Goal: Task Accomplishment & Management: Manage account settings

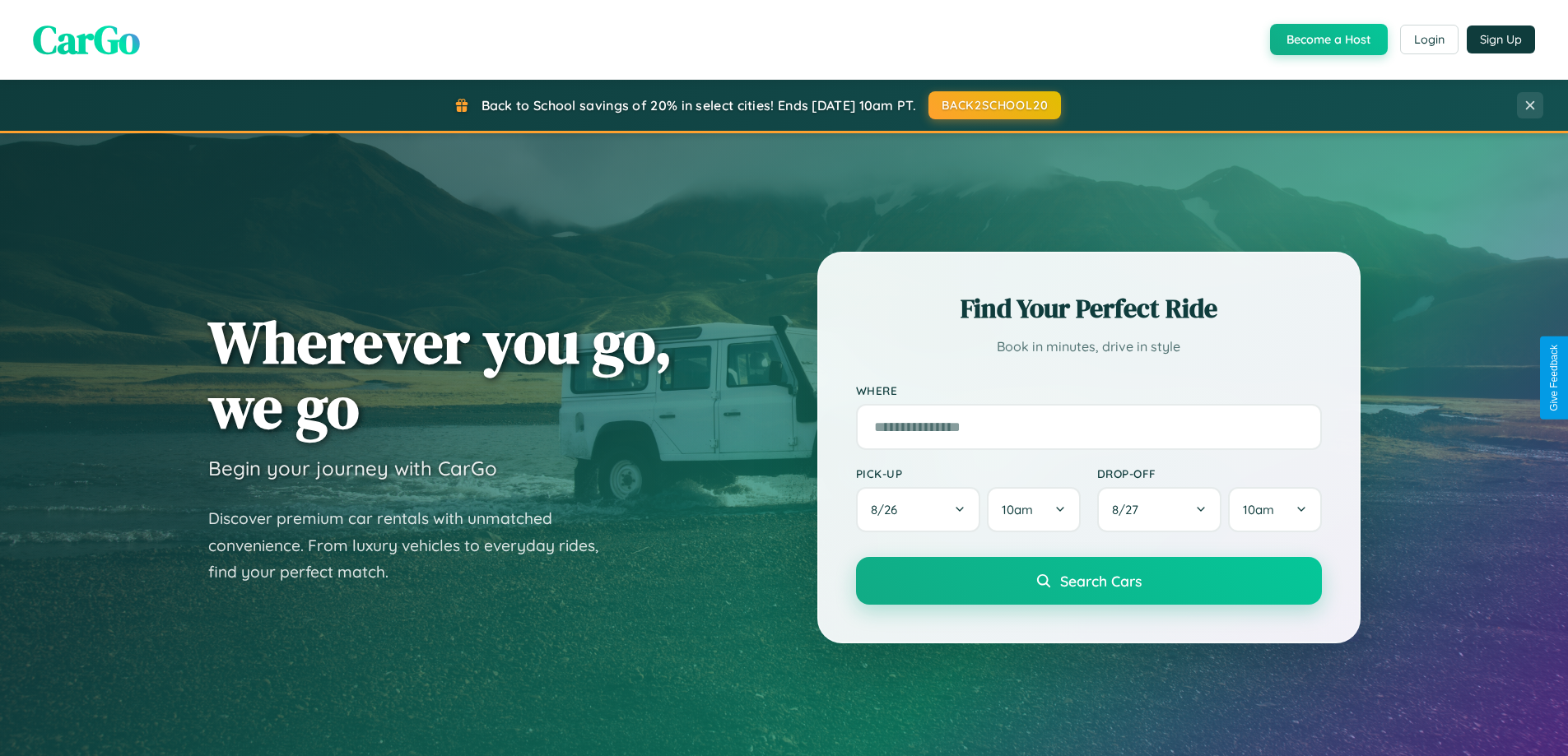
scroll to position [1132, 0]
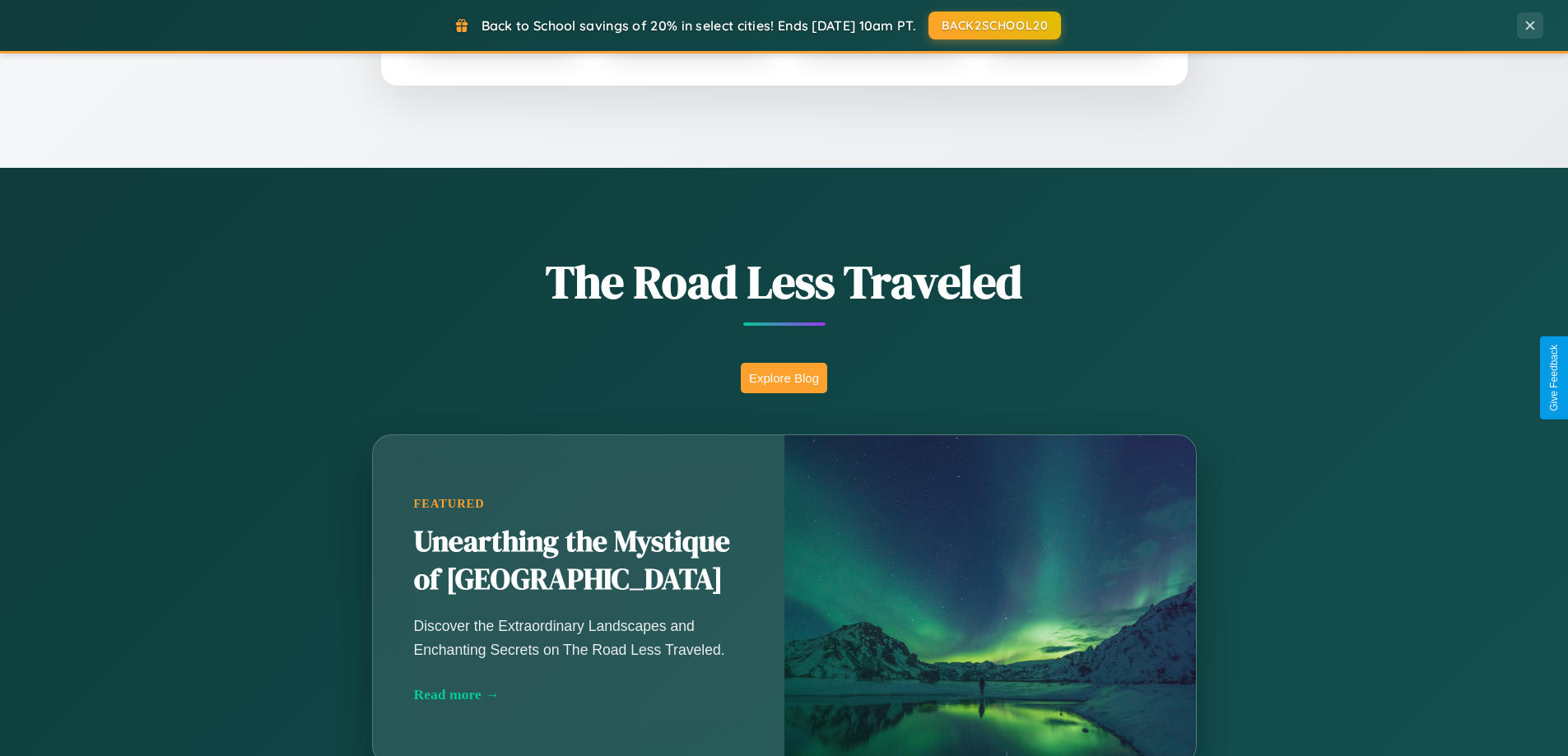
click at [783, 378] on button "Explore Blog" at bounding box center [783, 377] width 86 height 30
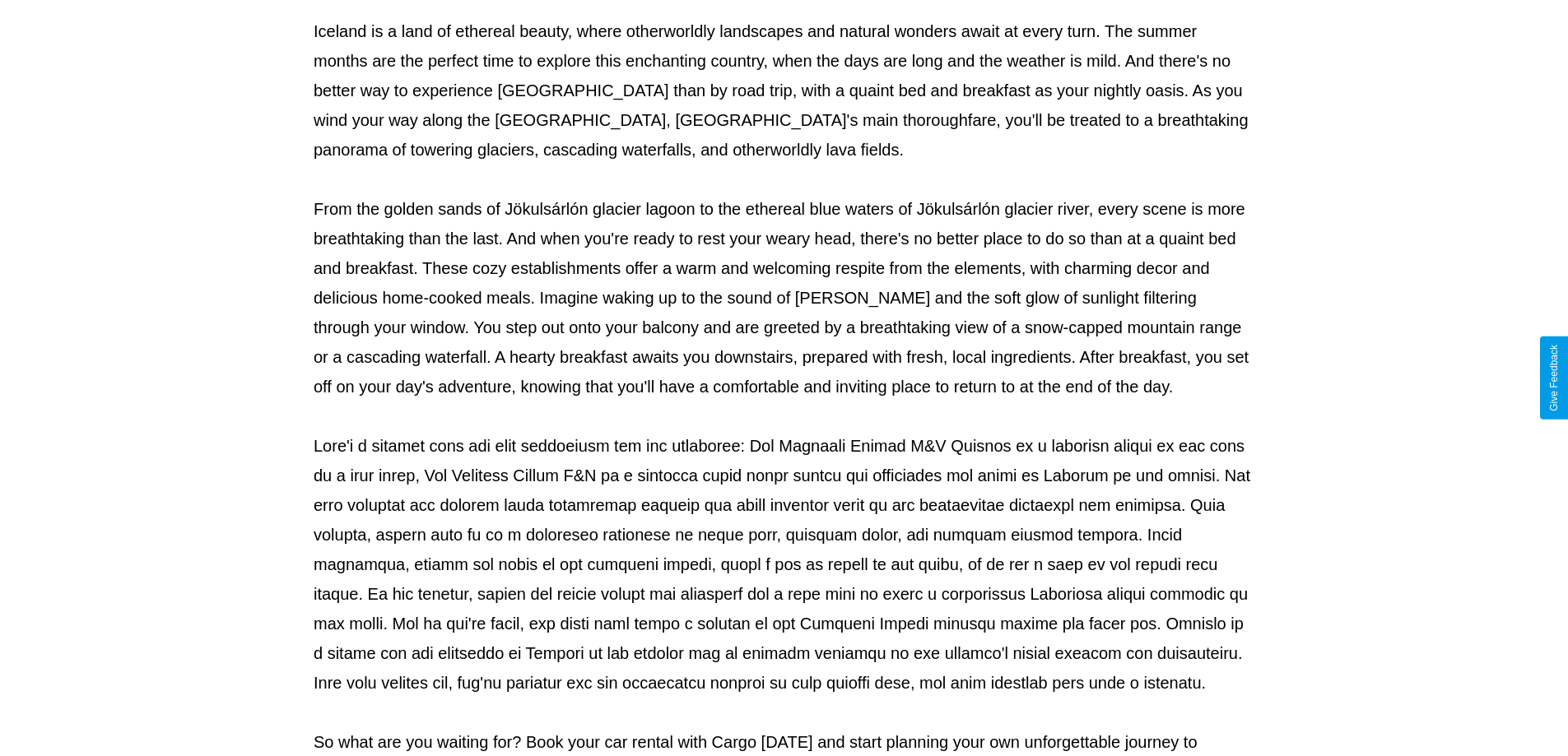
scroll to position [533, 0]
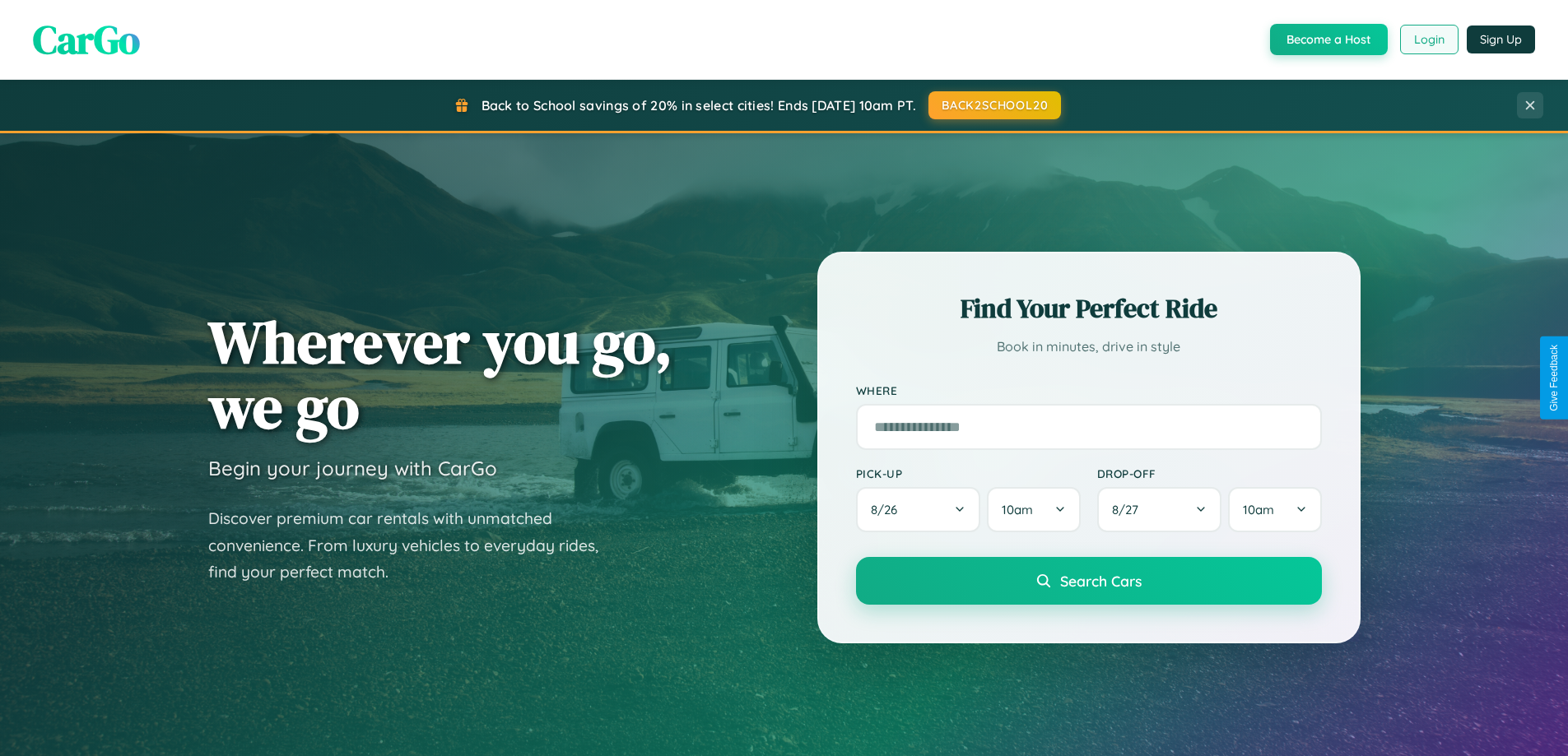
click at [1428, 40] on button "Login" at bounding box center [1429, 40] width 58 height 30
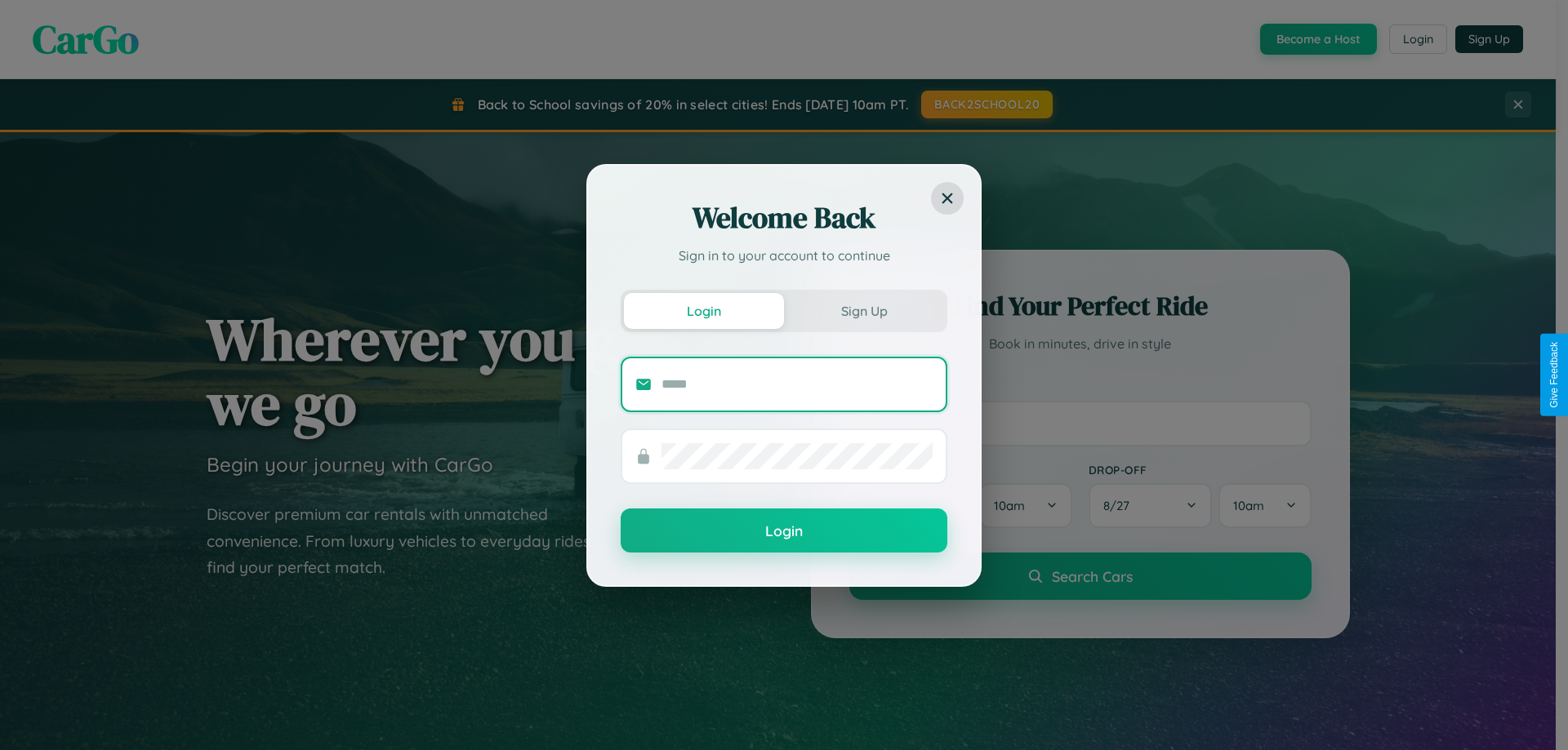
click at [797, 384] on input "text" at bounding box center [797, 384] width 272 height 26
type input "**********"
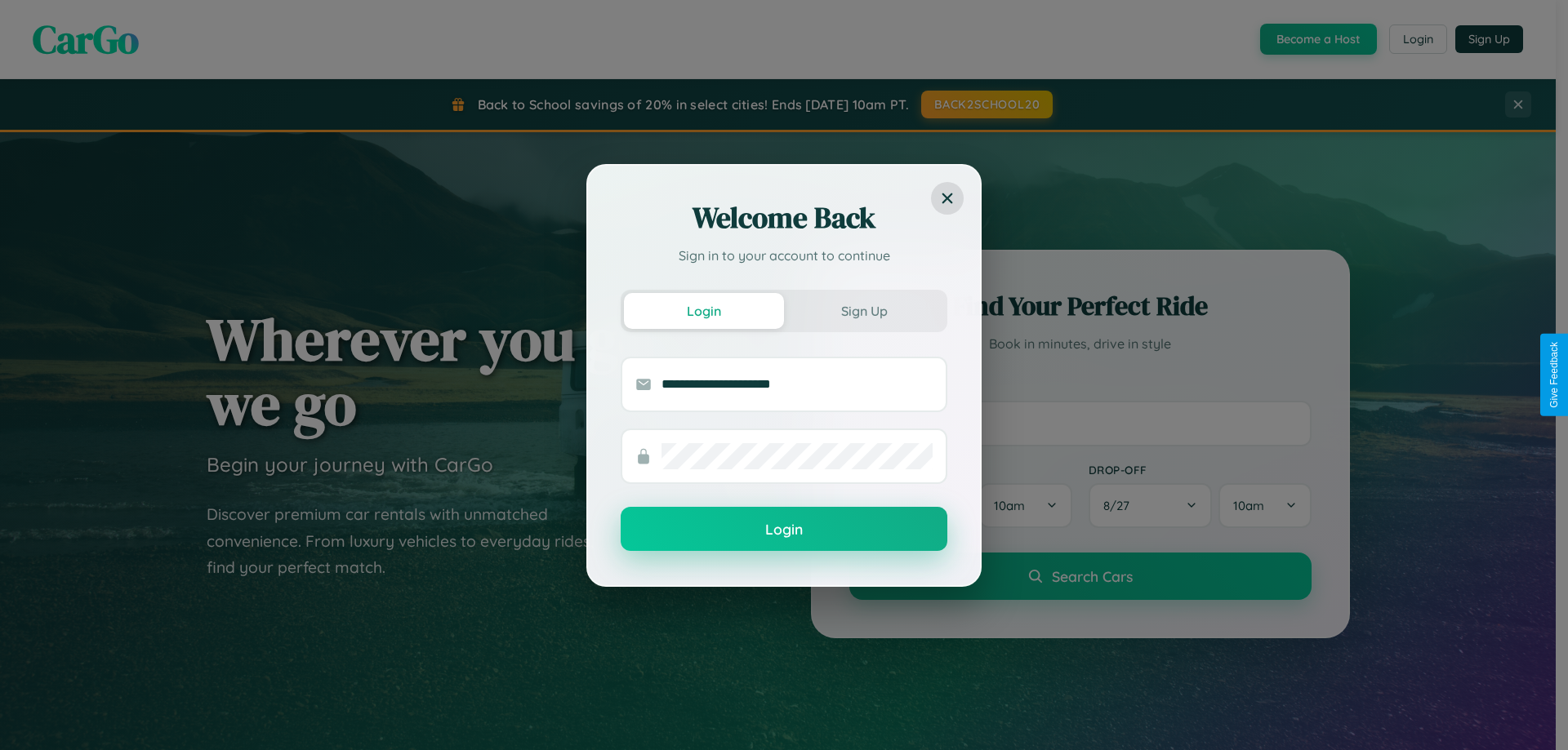
click at [784, 529] on button "Login" at bounding box center [784, 529] width 326 height 44
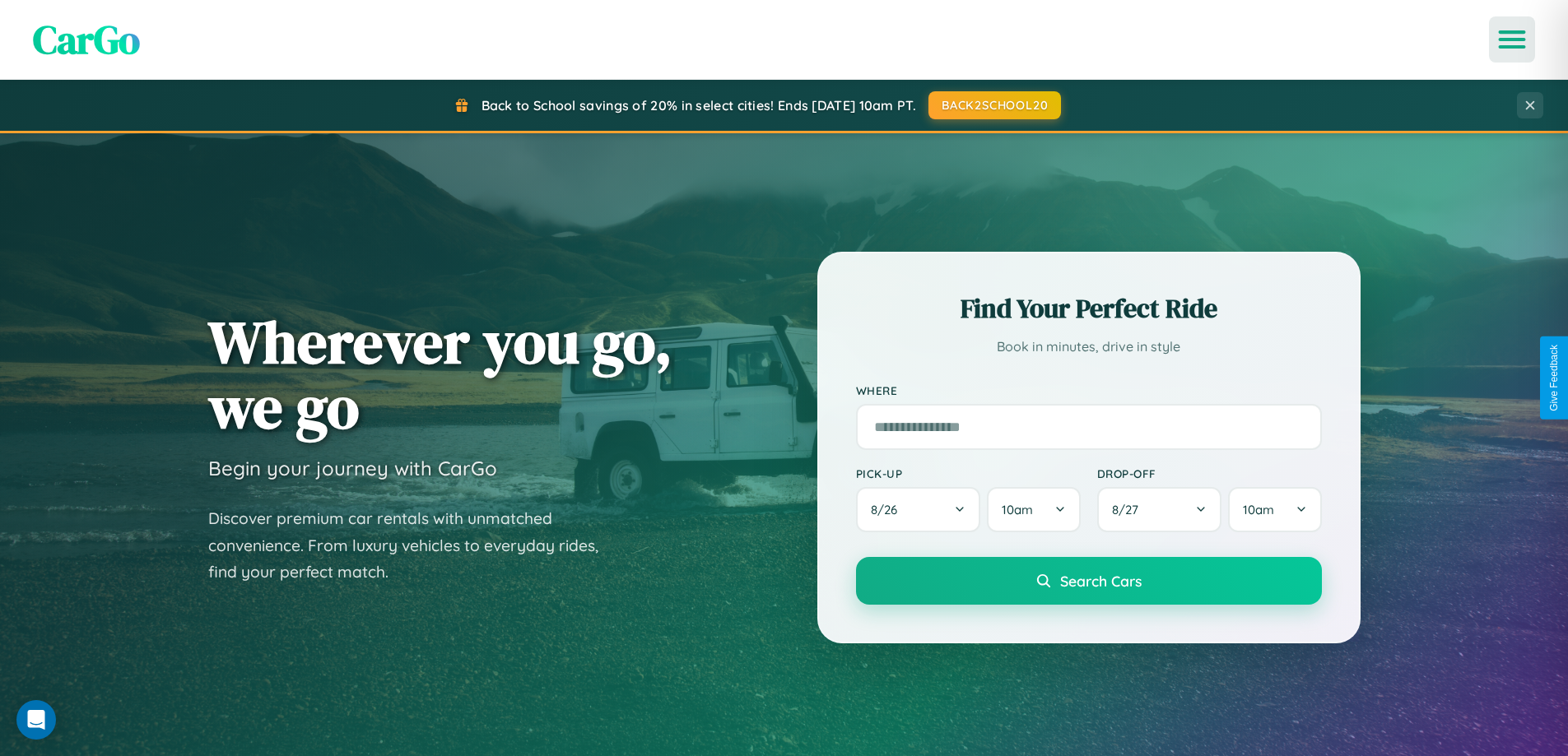
click at [1512, 40] on icon "Open menu" at bounding box center [1512, 39] width 24 height 15
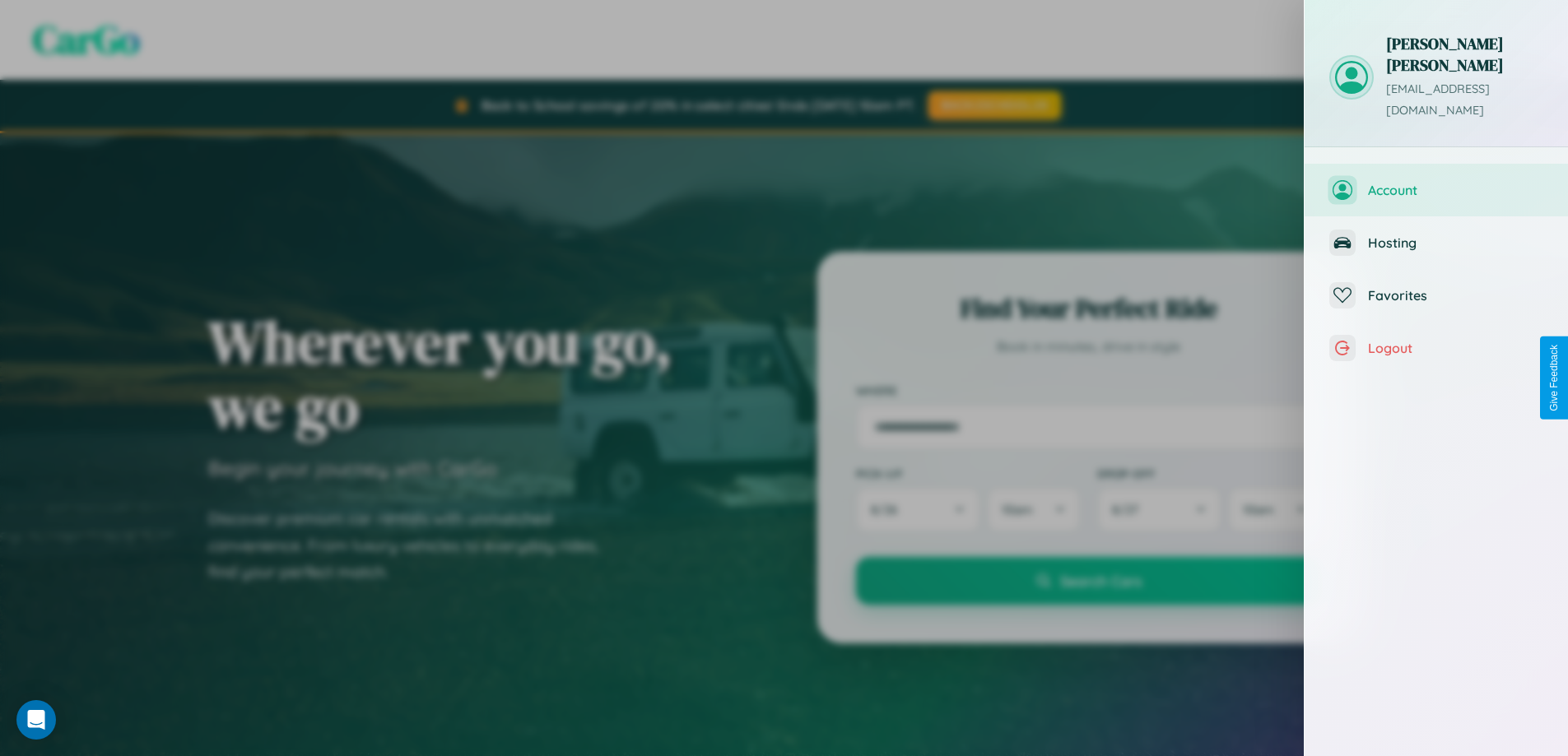
click at [1436, 182] on span "Account" at bounding box center [1455, 189] width 175 height 16
